Goal: Task Accomplishment & Management: Use online tool/utility

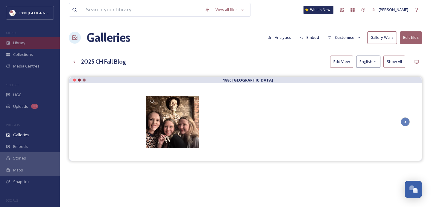
click at [30, 43] on div "Library" at bounding box center [30, 43] width 60 height 12
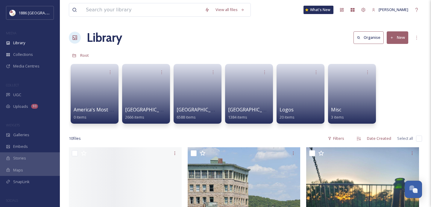
click at [142, 114] on div "[GEOGRAPHIC_DATA] 2666 items" at bounding box center [146, 113] width 42 height 15
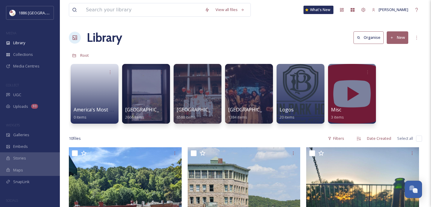
click at [142, 114] on div "[GEOGRAPHIC_DATA] 2666 items" at bounding box center [146, 113] width 42 height 15
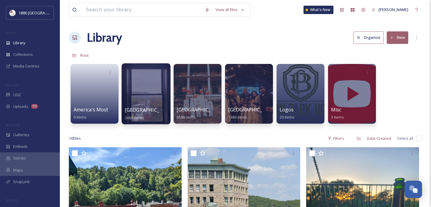
click at [133, 107] on span "[GEOGRAPHIC_DATA]" at bounding box center [149, 110] width 49 height 7
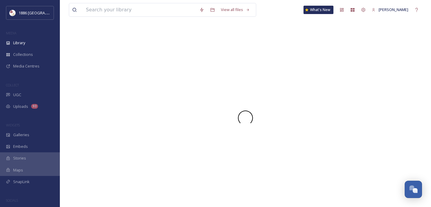
click at [133, 107] on div at bounding box center [245, 118] width 353 height 179
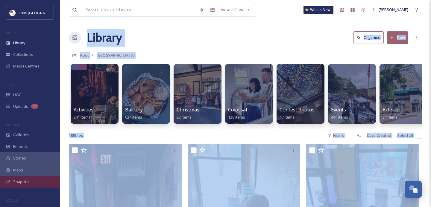
click at [30, 184] on div "SnapLink" at bounding box center [30, 182] width 60 height 12
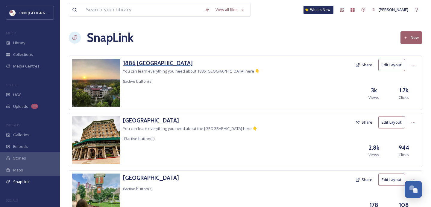
click at [170, 64] on h3 "1886 [GEOGRAPHIC_DATA]" at bounding box center [191, 63] width 137 height 9
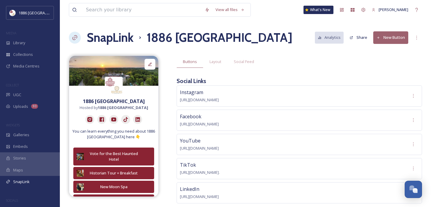
click at [395, 34] on button "New Button" at bounding box center [390, 37] width 35 height 12
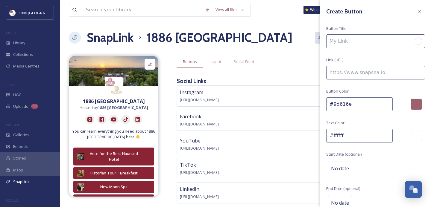
click at [388, 41] on input "To enrich screen reader interactions, please activate Accessibility in Grammarl…" at bounding box center [375, 41] width 99 height 14
type input "Favorite Things to do in the Fall at the [GEOGRAPHIC_DATA]"
paste input "[URL][DOMAIN_NAME]"
type input "[URL][DOMAIN_NAME]"
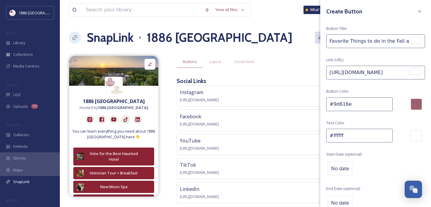
scroll to position [0, 0]
drag, startPoint x: 351, startPoint y: 105, endPoint x: 334, endPoint y: 104, distance: 17.4
click at [334, 104] on input "#9d616e" at bounding box center [359, 105] width 66 height 14
type input "#8a2333"
click at [392, 156] on div "Create Button Button Title Favorite Things to do in the Fall at the rescent Hot…" at bounding box center [375, 119] width 111 height 239
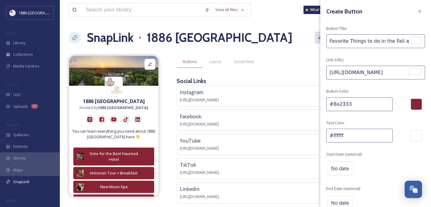
scroll to position [30, 0]
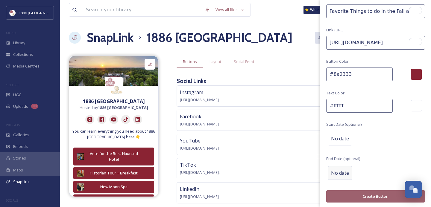
click at [346, 170] on span "No date" at bounding box center [340, 173] width 18 height 7
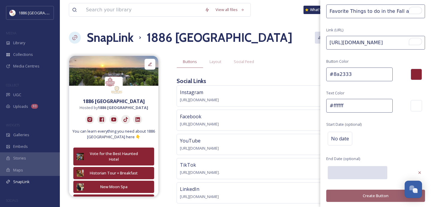
scroll to position [29, 0]
click at [350, 175] on input "text" at bounding box center [358, 173] width 60 height 13
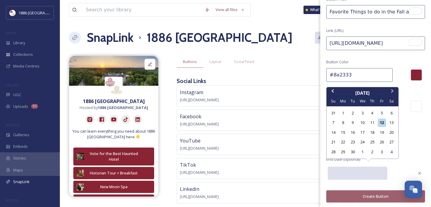
click at [392, 92] on span "Next Month" at bounding box center [392, 92] width 0 height 9
click at [391, 151] on div "1" at bounding box center [392, 152] width 8 height 8
type input "[DATE]"
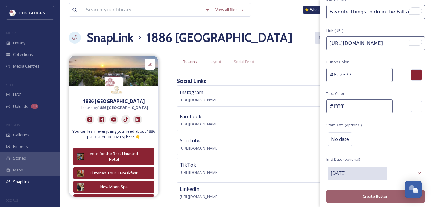
click at [371, 195] on button "Create Button" at bounding box center [375, 197] width 99 height 12
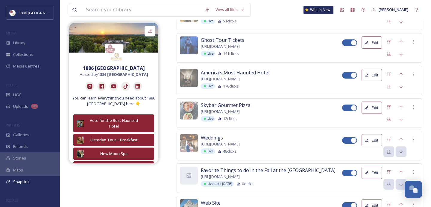
scroll to position [368, 0]
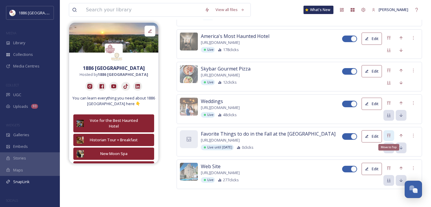
click at [390, 134] on icon at bounding box center [389, 136] width 5 height 5
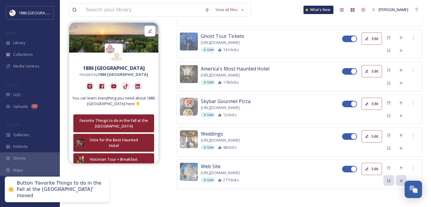
scroll to position [122, 0]
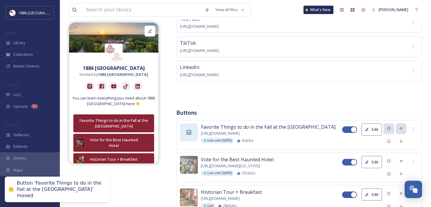
click at [187, 125] on div at bounding box center [189, 133] width 18 height 18
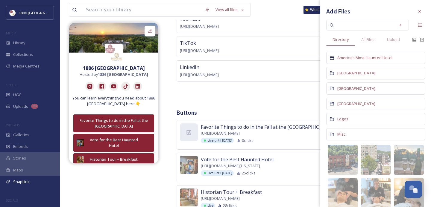
click at [356, 85] on div "[GEOGRAPHIC_DATA]" at bounding box center [375, 89] width 99 height 12
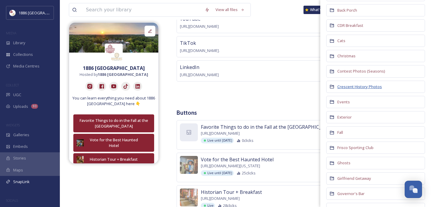
scroll to position [85, 0]
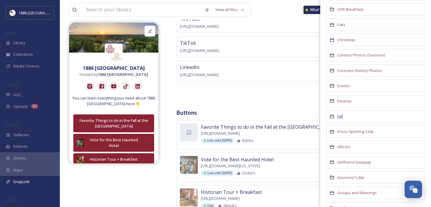
click at [340, 118] on span "Fall" at bounding box center [340, 116] width 6 height 5
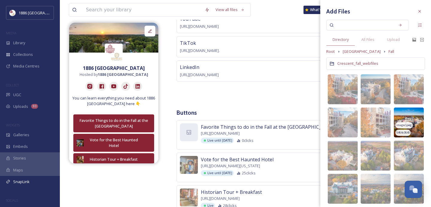
click at [412, 117] on img at bounding box center [409, 123] width 30 height 30
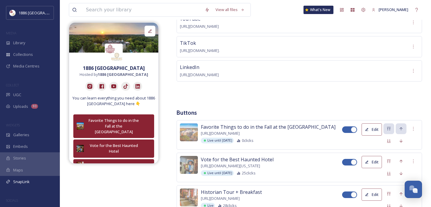
click at [287, 98] on div "Buttons Layout Social Feed Social Links Instagram [URL][DOMAIN_NAME] Facebook […" at bounding box center [299, 181] width 245 height 495
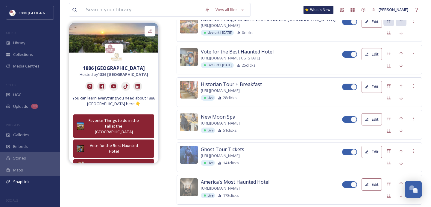
scroll to position [232, 0]
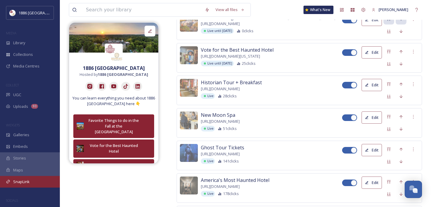
click at [23, 183] on span "SnapLink" at bounding box center [21, 182] width 16 height 6
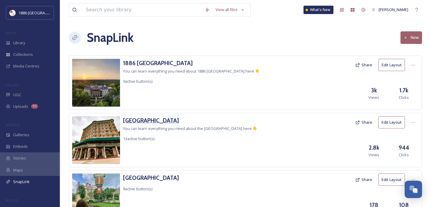
click at [146, 119] on h3 "[GEOGRAPHIC_DATA]" at bounding box center [190, 120] width 134 height 9
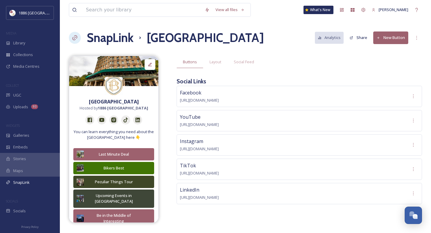
scroll to position [1, 0]
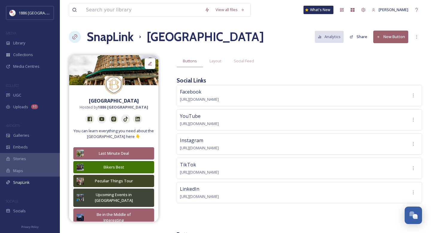
click at [383, 41] on button "New Button" at bounding box center [390, 37] width 35 height 12
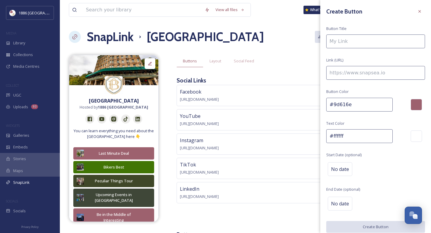
click at [363, 44] on input at bounding box center [375, 41] width 99 height 14
paste input "[URL][DOMAIN_NAME]"
type input "[URL][DOMAIN_NAME]"
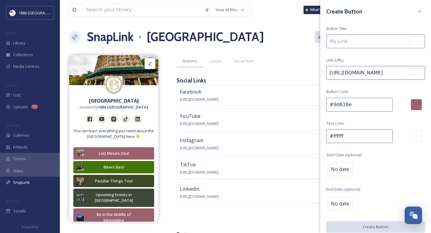
click at [372, 35] on input "To enrich screen reader interactions, please activate Accessibility in Grammarl…" at bounding box center [375, 41] width 99 height 14
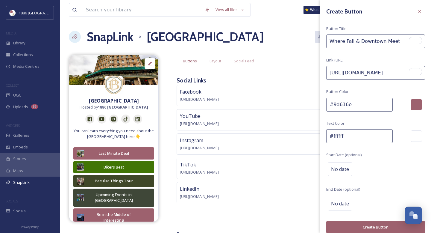
type input "Where Fall & Downtown Meet"
click at [352, 107] on input "#9d616e" at bounding box center [359, 105] width 66 height 14
type input "#3f4728"
click at [385, 173] on div "No date" at bounding box center [375, 168] width 99 height 17
click at [325, 151] on div "Create Button Button Title Where Fall & Downtown Meet Link (URL) [URL][DOMAIN_N…" at bounding box center [375, 119] width 111 height 239
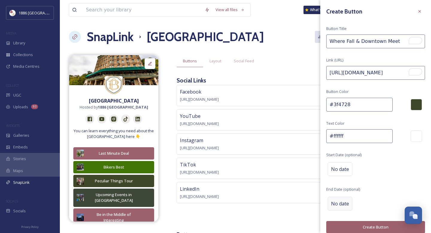
click at [341, 197] on div "No date" at bounding box center [340, 203] width 25 height 14
click at [348, 200] on input "text" at bounding box center [358, 202] width 60 height 13
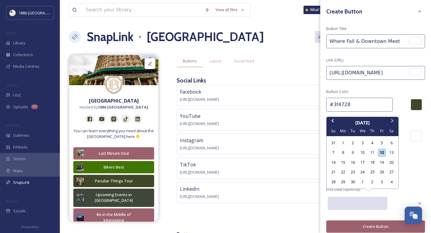
click at [392, 122] on span "Next Month" at bounding box center [392, 121] width 0 height 9
click at [393, 180] on div "1" at bounding box center [392, 182] width 8 height 8
type input "[DATE]"
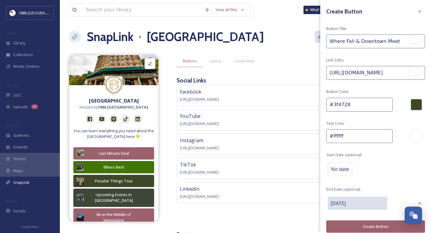
click at [384, 207] on button "Create Button" at bounding box center [375, 226] width 99 height 12
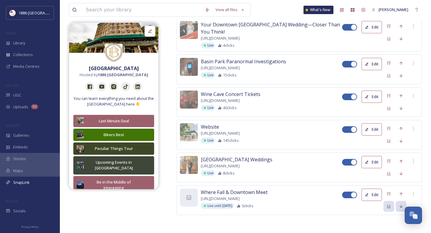
scroll to position [566, 0]
click at [389, 192] on icon at bounding box center [389, 194] width 4 height 4
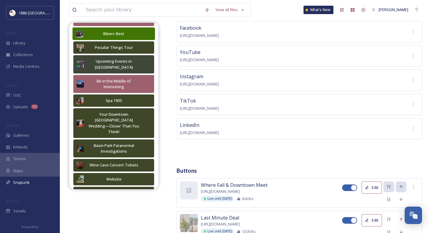
scroll to position [114, 0]
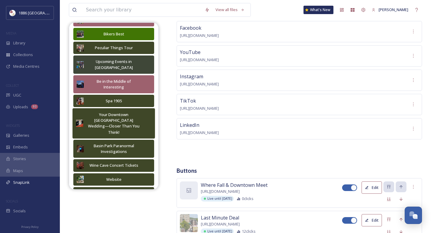
click at [142, 119] on button "Your Downtown [GEOGRAPHIC_DATA] Wedding—Closer Than You Think!" at bounding box center [113, 123] width 82 height 30
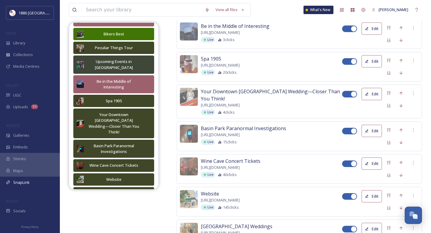
scroll to position [485, 0]
click at [415, 95] on icon at bounding box center [413, 92] width 5 height 5
click at [406, 127] on span "Delete Button" at bounding box center [403, 124] width 25 height 6
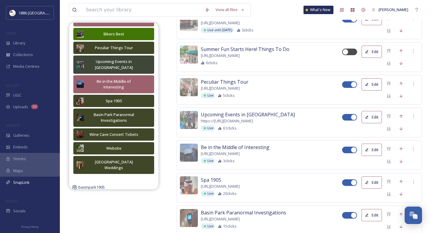
scroll to position [357, 0]
